Goal: Information Seeking & Learning: Learn about a topic

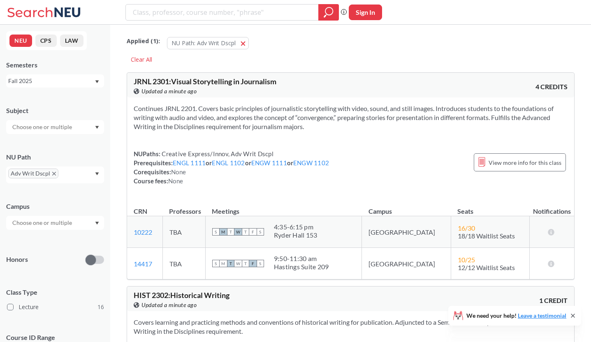
scroll to position [3193, 0]
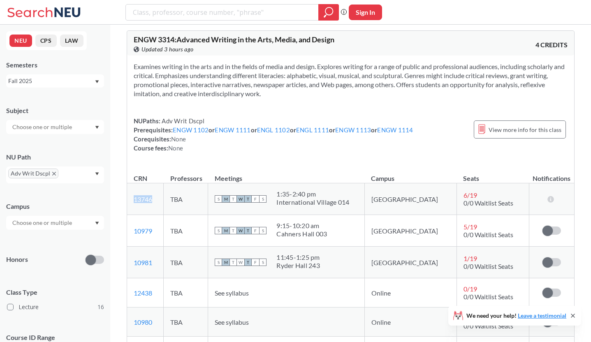
click at [146, 203] on link "13746" at bounding box center [143, 199] width 18 height 8
drag, startPoint x: 155, startPoint y: 217, endPoint x: 132, endPoint y: 217, distance: 23.8
click at [132, 215] on td "13746 View this section on Banner." at bounding box center [145, 199] width 37 height 32
copy link "13746"
click at [248, 13] on input "search" at bounding box center [222, 12] width 180 height 14
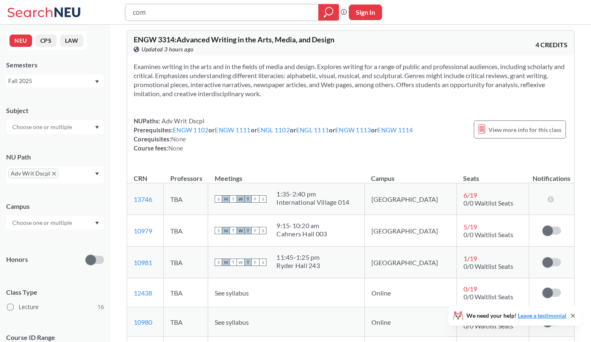
type input "comm"
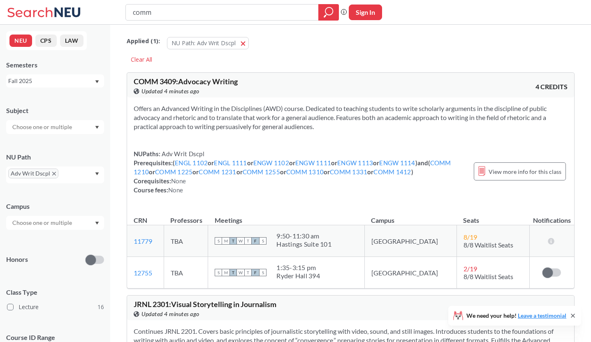
click at [53, 174] on icon "X to remove pill" at bounding box center [54, 174] width 4 height 4
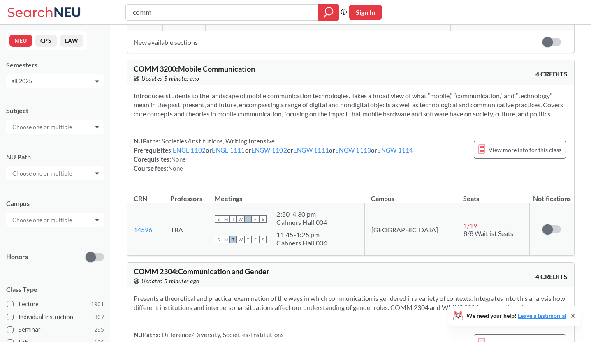
scroll to position [189, 0]
click at [72, 128] on input "text" at bounding box center [42, 127] width 69 height 10
click at [97, 127] on icon "Dropdown arrow" at bounding box center [97, 127] width 4 height 3
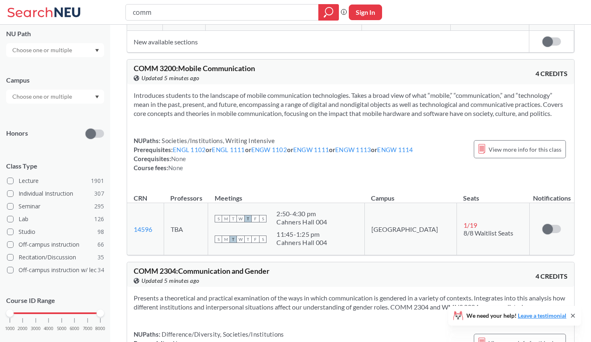
scroll to position [124, 0]
click at [54, 183] on label "Lecture 1901" at bounding box center [55, 180] width 97 height 11
click at [25, 182] on input "Lecture 1901" at bounding box center [21, 179] width 7 height 7
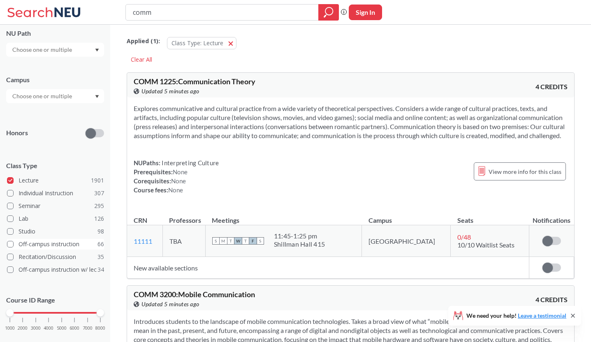
scroll to position [138, 0]
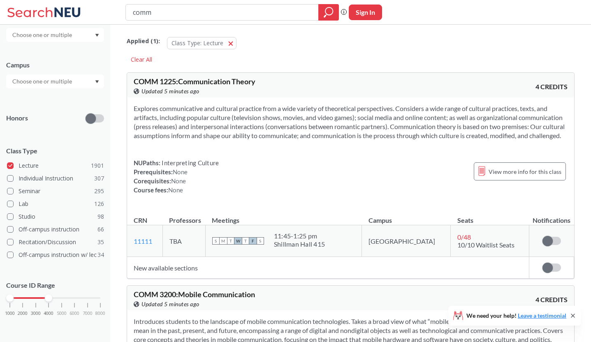
drag, startPoint x: 101, startPoint y: 298, endPoint x: 51, endPoint y: 301, distance: 50.6
click at [51, 301] on div "1000 2000 3000 4000 5000 6000 7000 8000" at bounding box center [55, 313] width 98 height 37
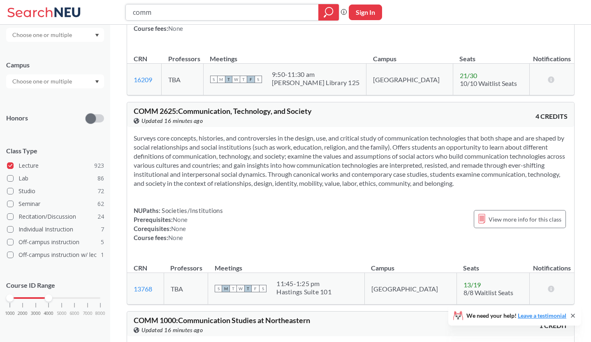
scroll to position [4156, 0]
